Goal: Transaction & Acquisition: Purchase product/service

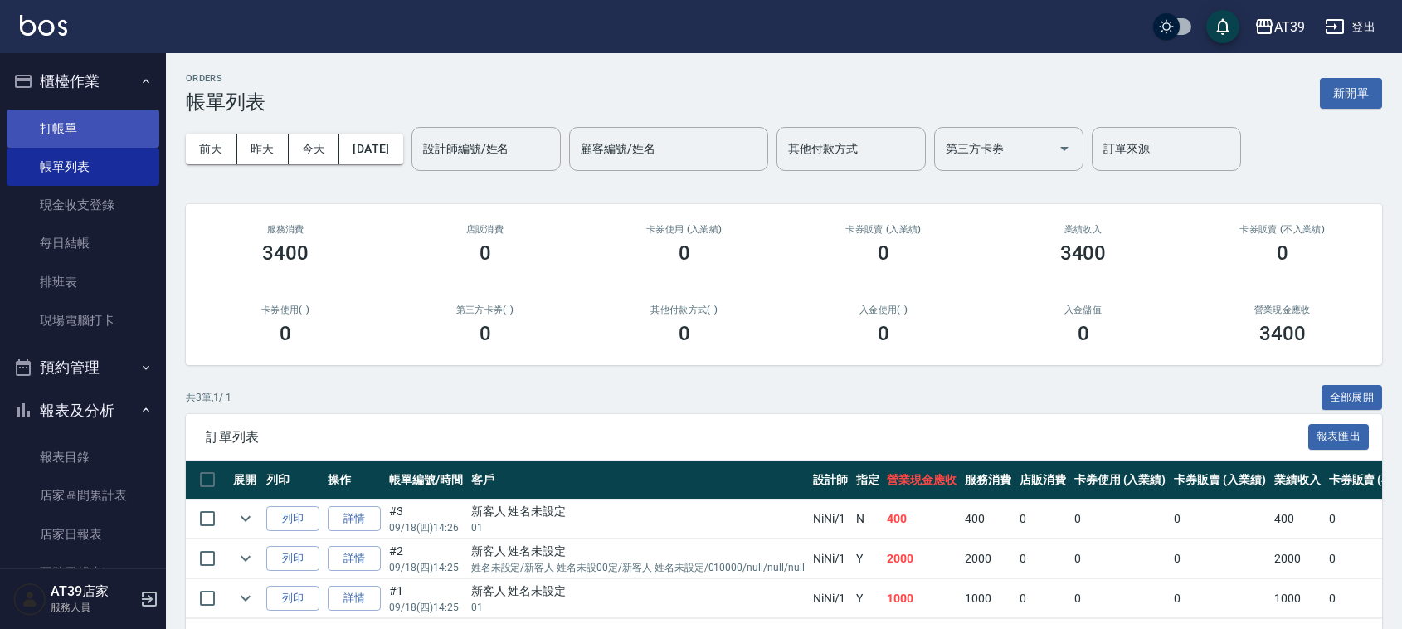
drag, startPoint x: 0, startPoint y: 0, endPoint x: 58, endPoint y: 122, distance: 135.1
click at [55, 112] on link "打帳單" at bounding box center [83, 129] width 153 height 38
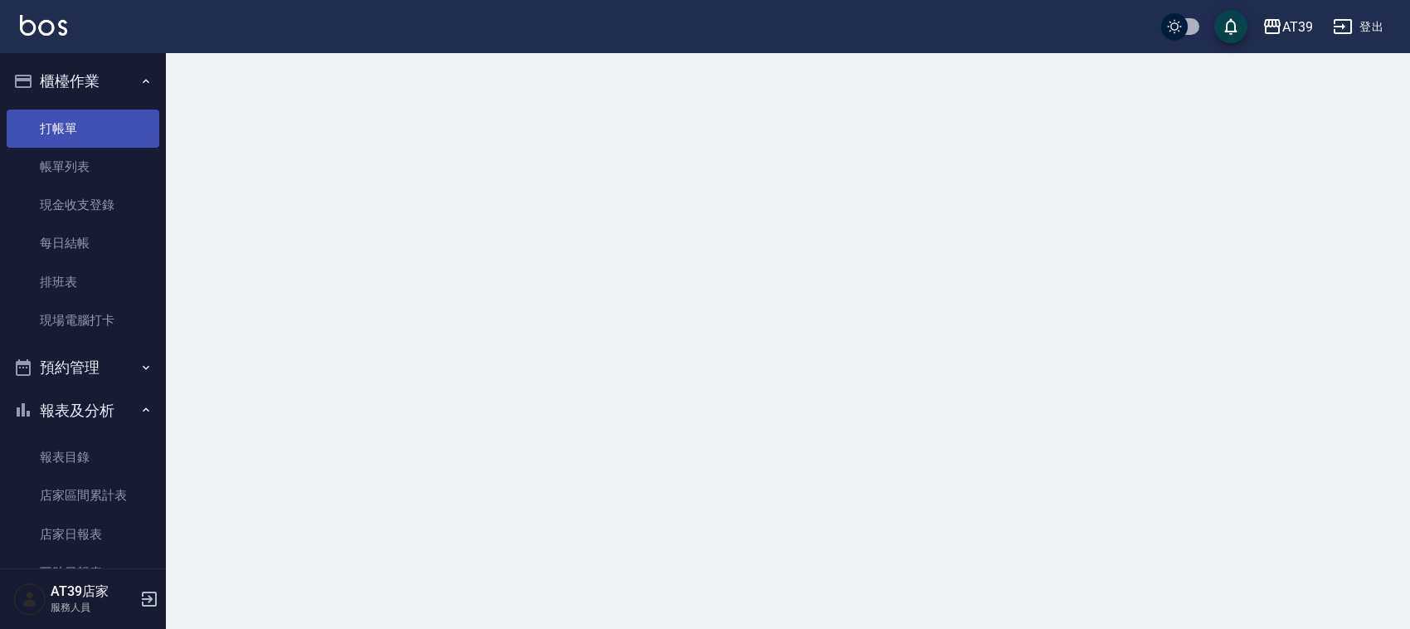
click at [58, 122] on link "打帳單" at bounding box center [83, 129] width 153 height 38
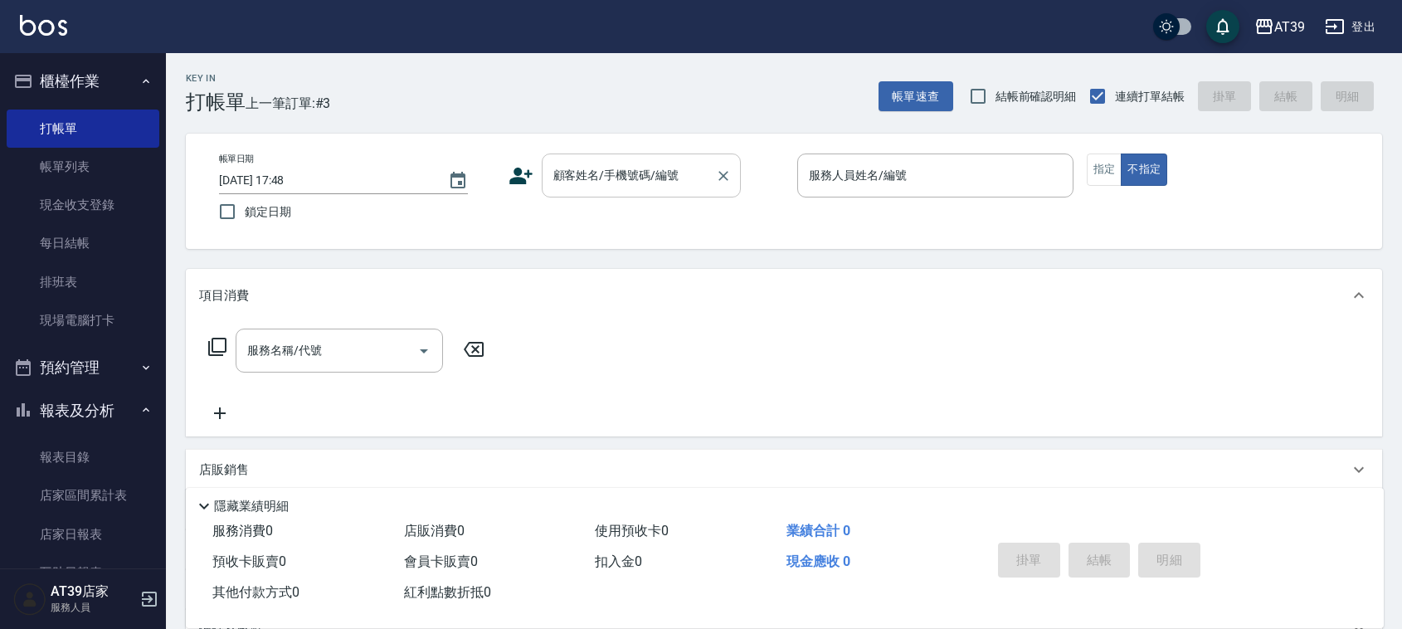
click at [625, 176] on div "顧客姓名/手機號碼/編號 顧客姓名/手機號碼/編號" at bounding box center [641, 175] width 199 height 44
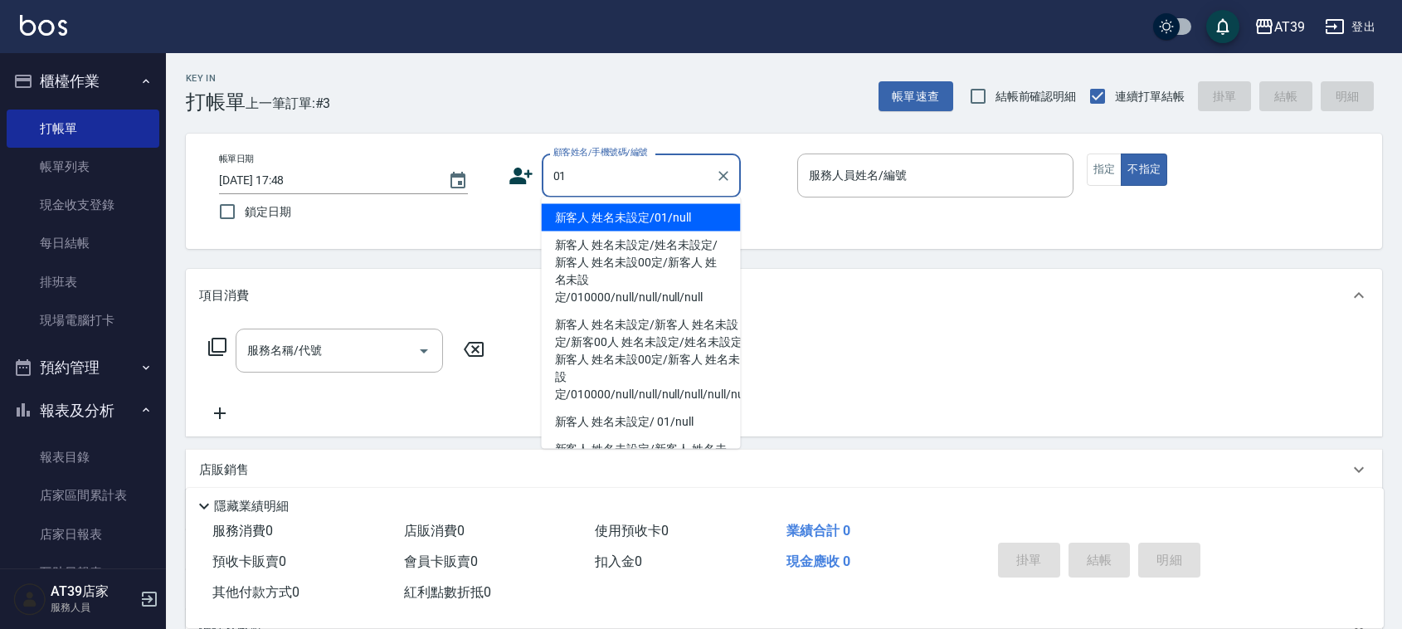
type input "新客人 姓名未設定/01/null"
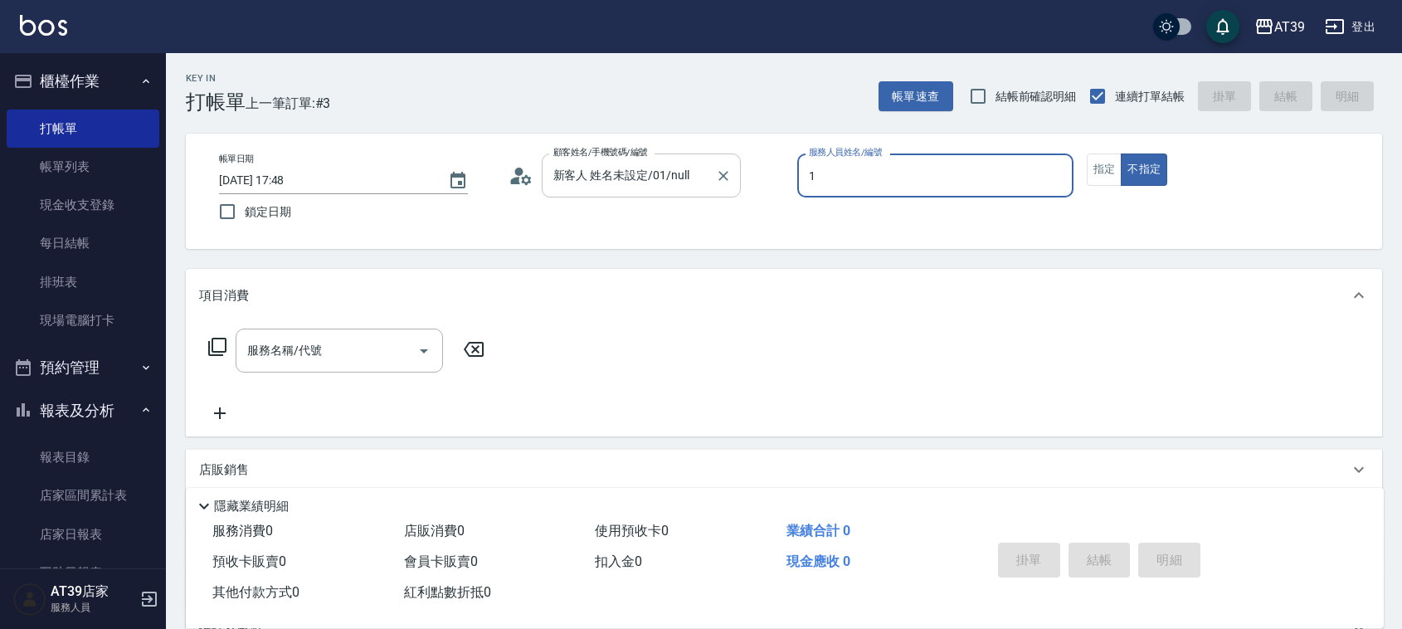
type input "NiNi-1"
type button "false"
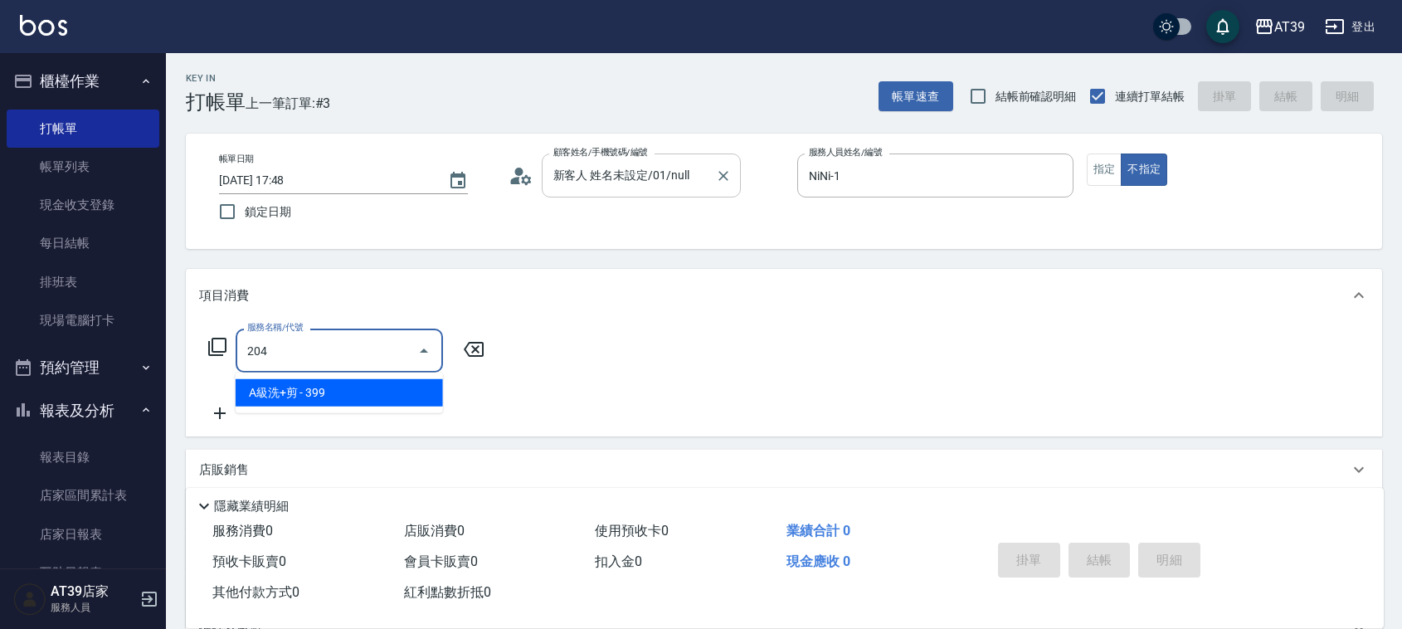
type input "A級洗+剪(204)"
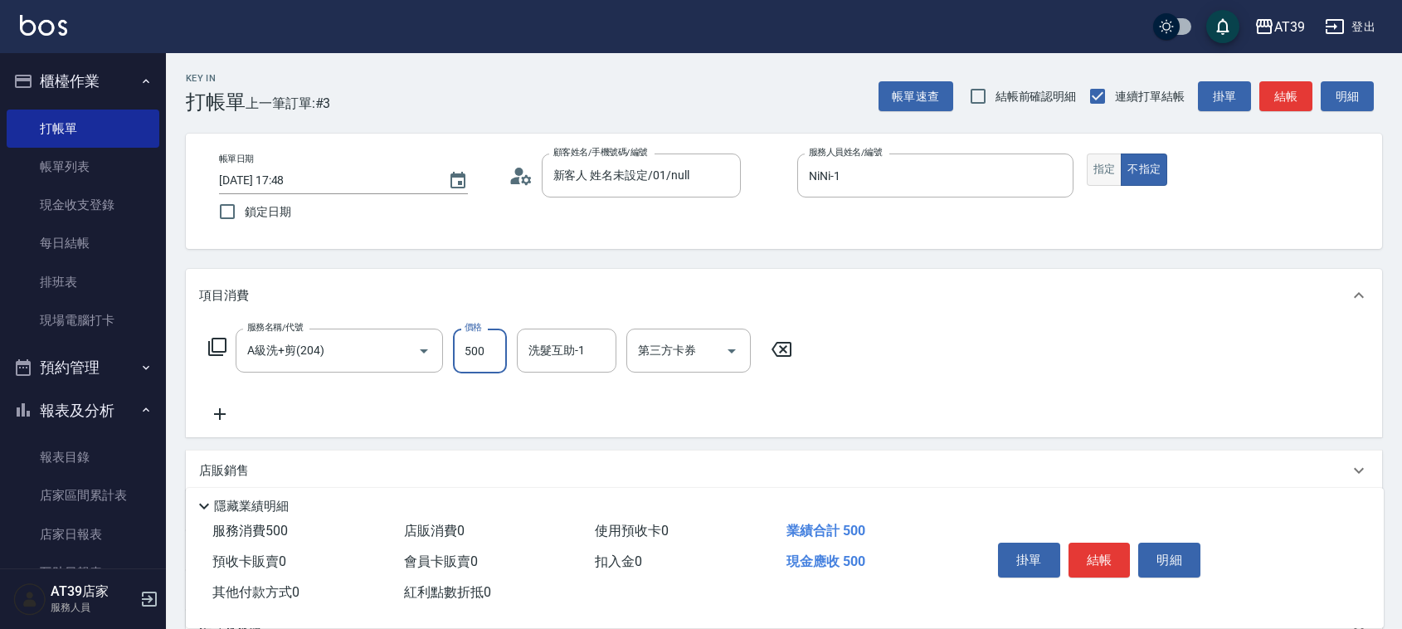
type input "500"
click at [1087, 172] on button "指定" at bounding box center [1105, 169] width 36 height 32
click at [1290, 100] on button "結帳" at bounding box center [1285, 96] width 53 height 31
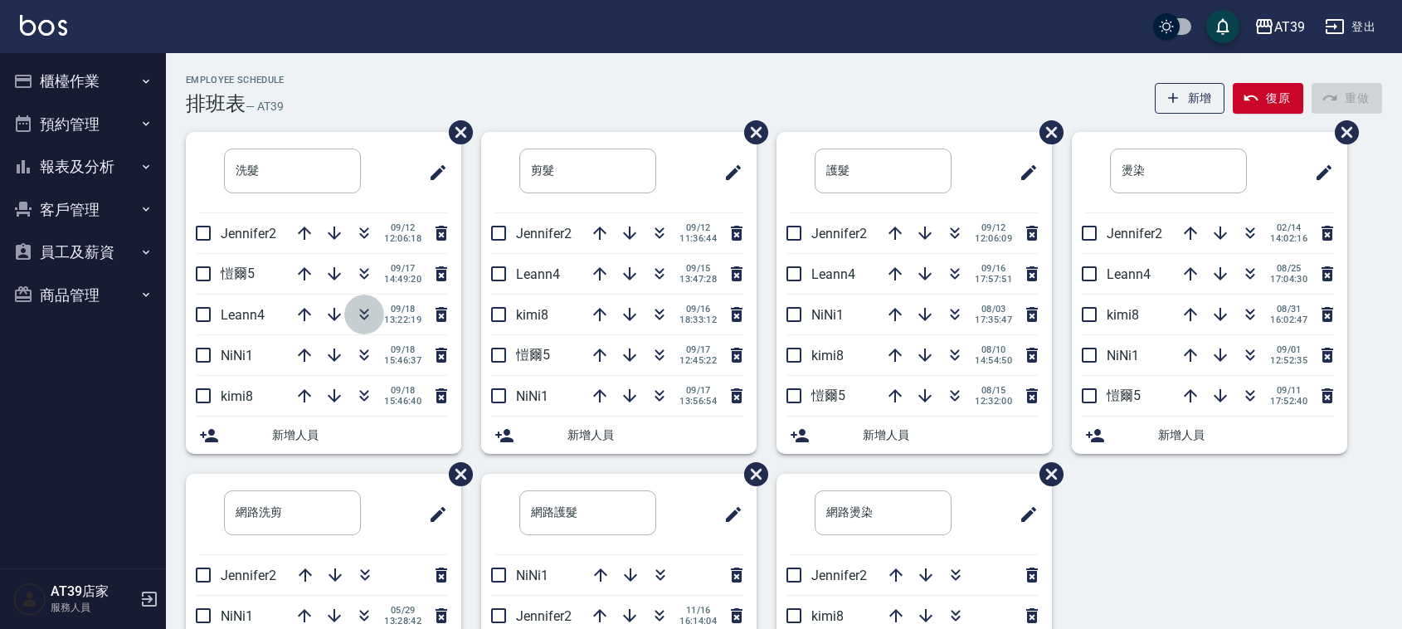
click at [362, 313] on icon "button" at bounding box center [364, 314] width 20 height 20
